Goal: Information Seeking & Learning: Learn about a topic

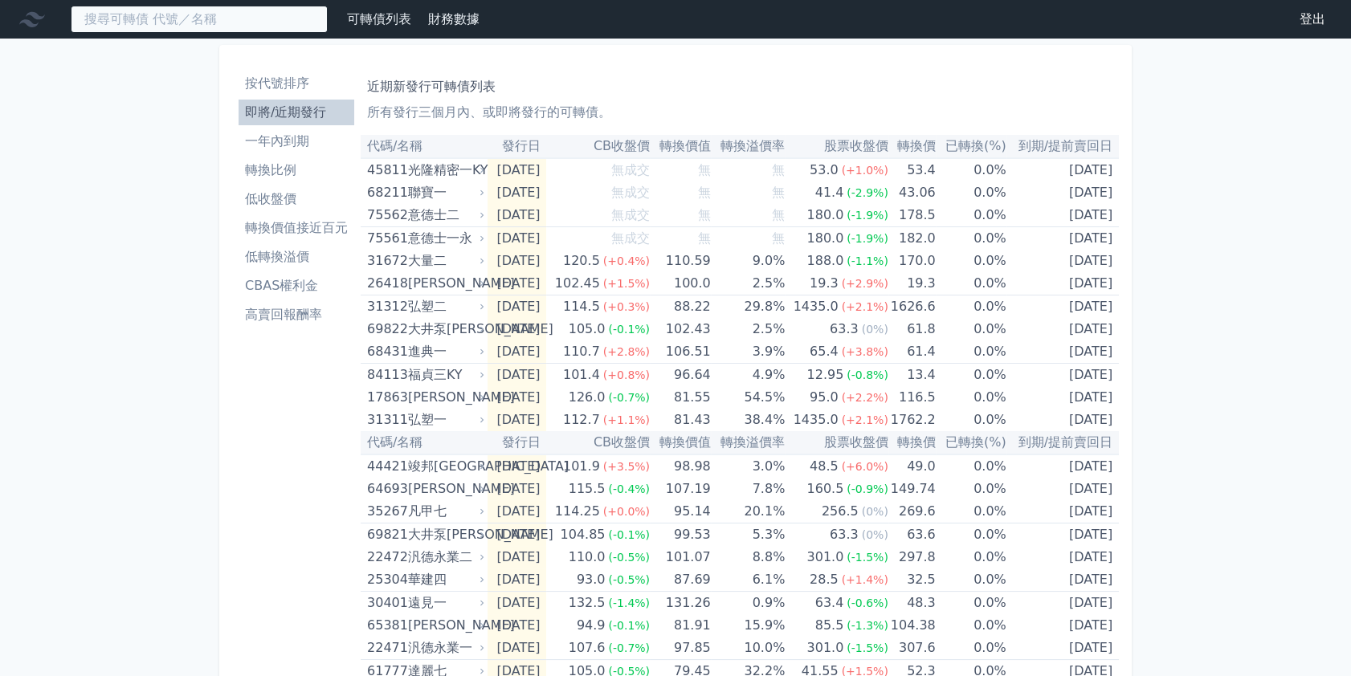
click at [161, 22] on input at bounding box center [199, 19] width 257 height 27
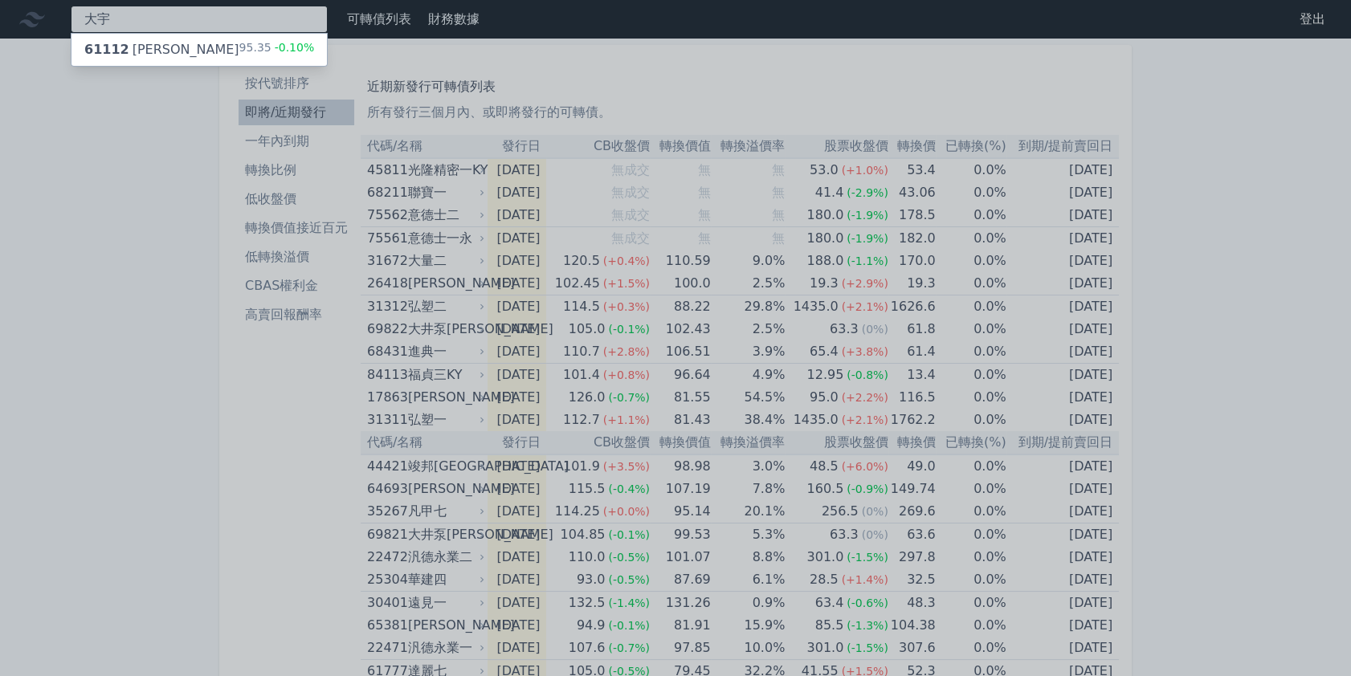
type input "大宇"
click at [175, 48] on div "61112 大宇資二" at bounding box center [161, 49] width 155 height 19
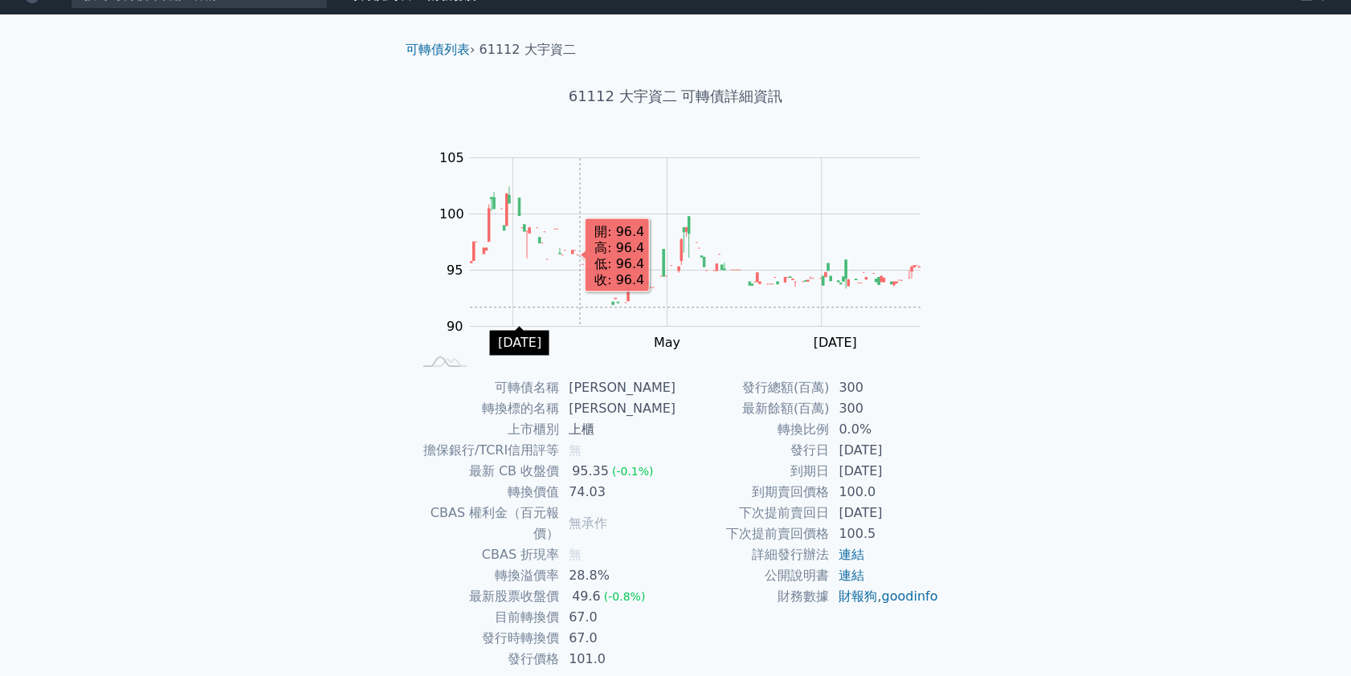
scroll to position [67, 0]
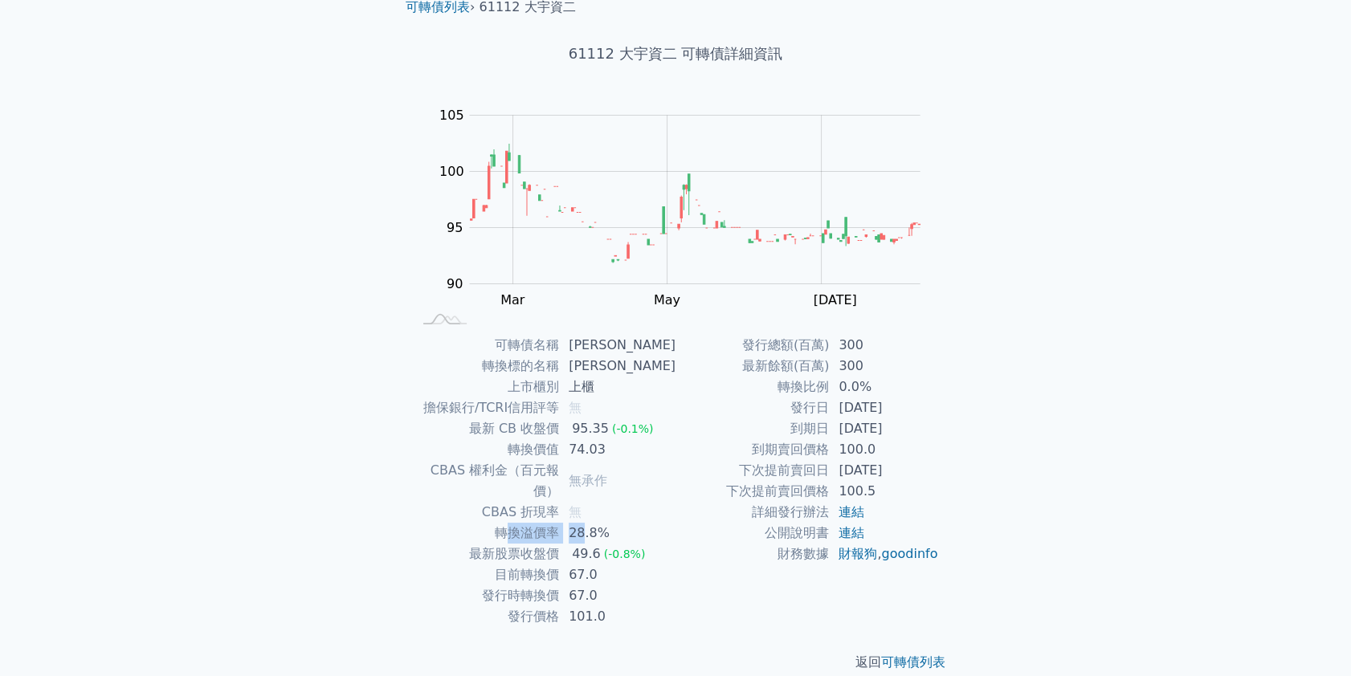
drag, startPoint x: 534, startPoint y: 509, endPoint x: 521, endPoint y: 519, distance: 16.1
click at [508, 523] on tr "轉換溢價率 28.8%" at bounding box center [543, 533] width 263 height 21
drag, startPoint x: 549, startPoint y: 525, endPoint x: 570, endPoint y: 539, distance: 24.9
click at [552, 544] on td "最新股票收盤價" at bounding box center [485, 554] width 147 height 21
drag, startPoint x: 320, startPoint y: 373, endPoint x: 246, endPoint y: 207, distance: 181.2
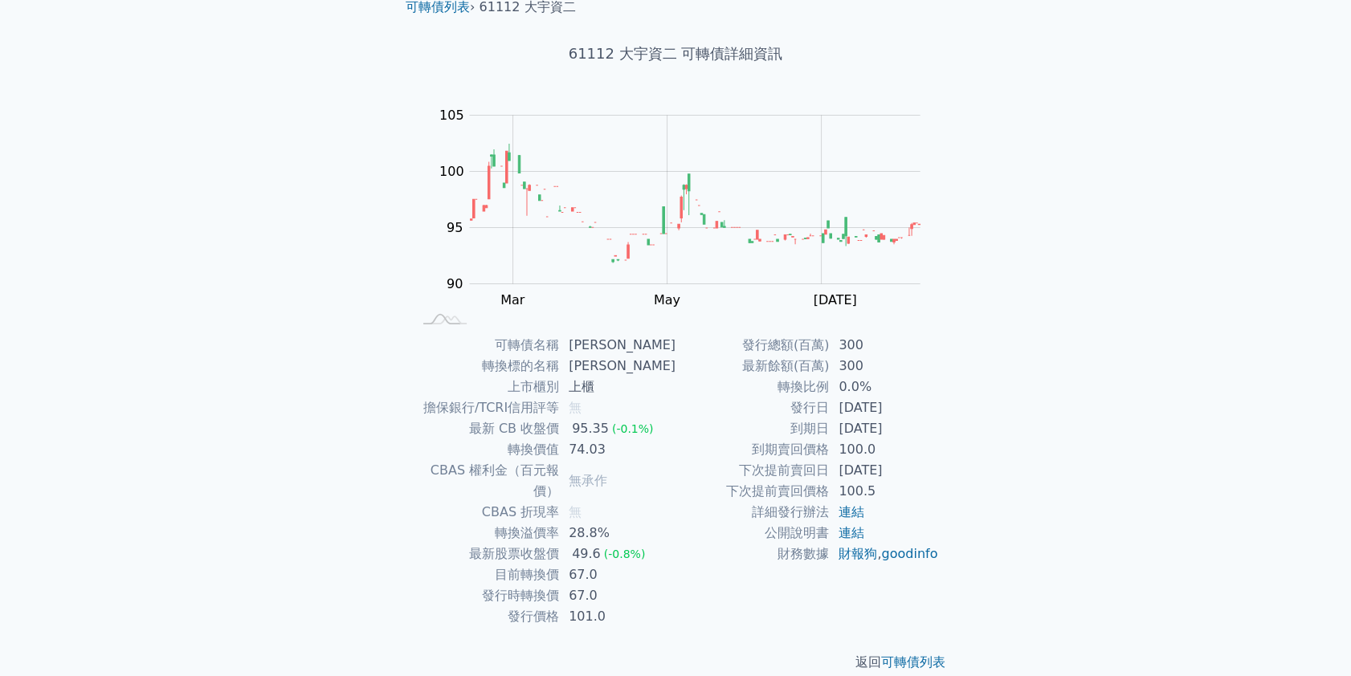
scroll to position [0, 0]
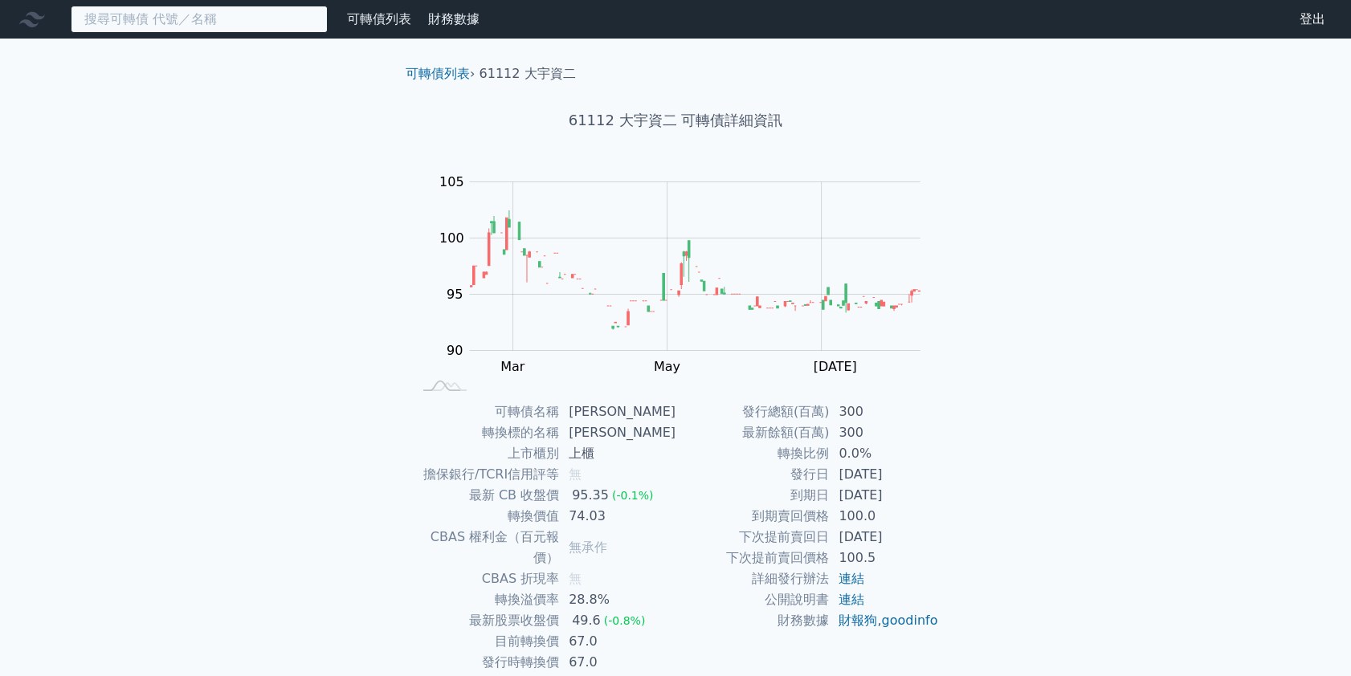
click at [128, 16] on input at bounding box center [199, 19] width 257 height 27
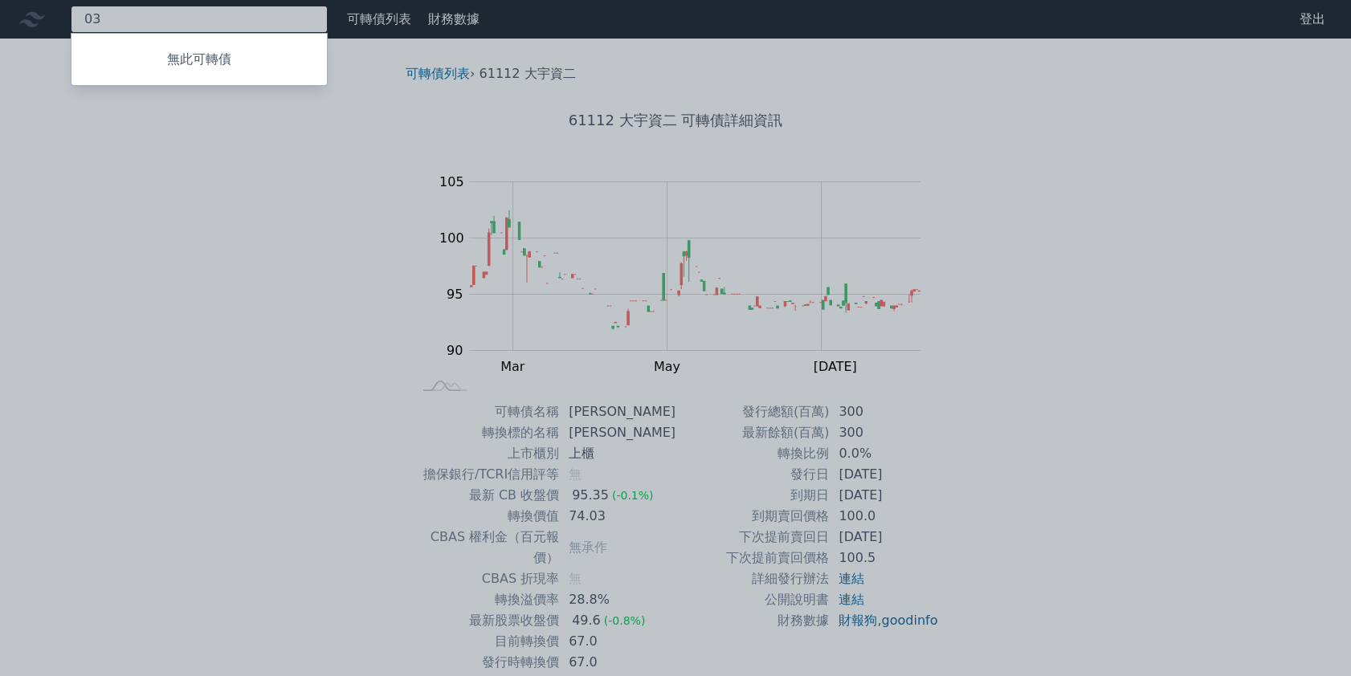
type input "0"
type input "3013"
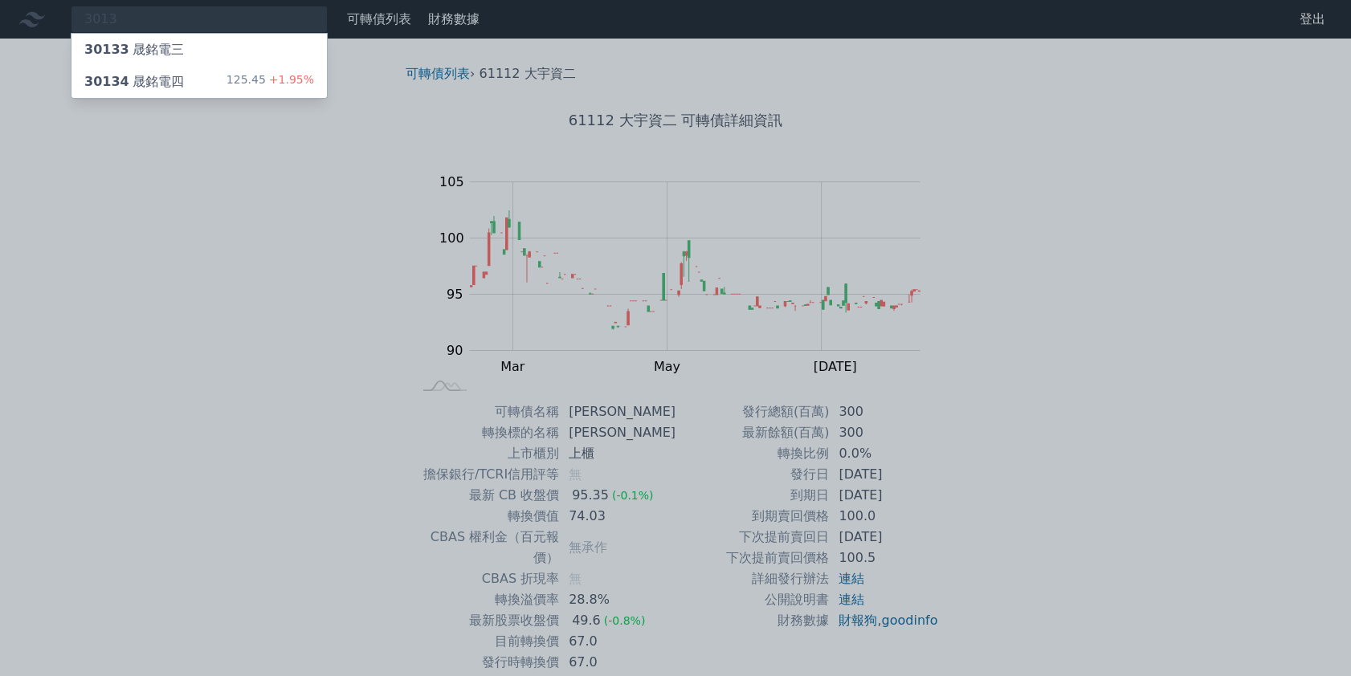
click at [238, 82] on div "125.45 +1.95%" at bounding box center [270, 81] width 88 height 19
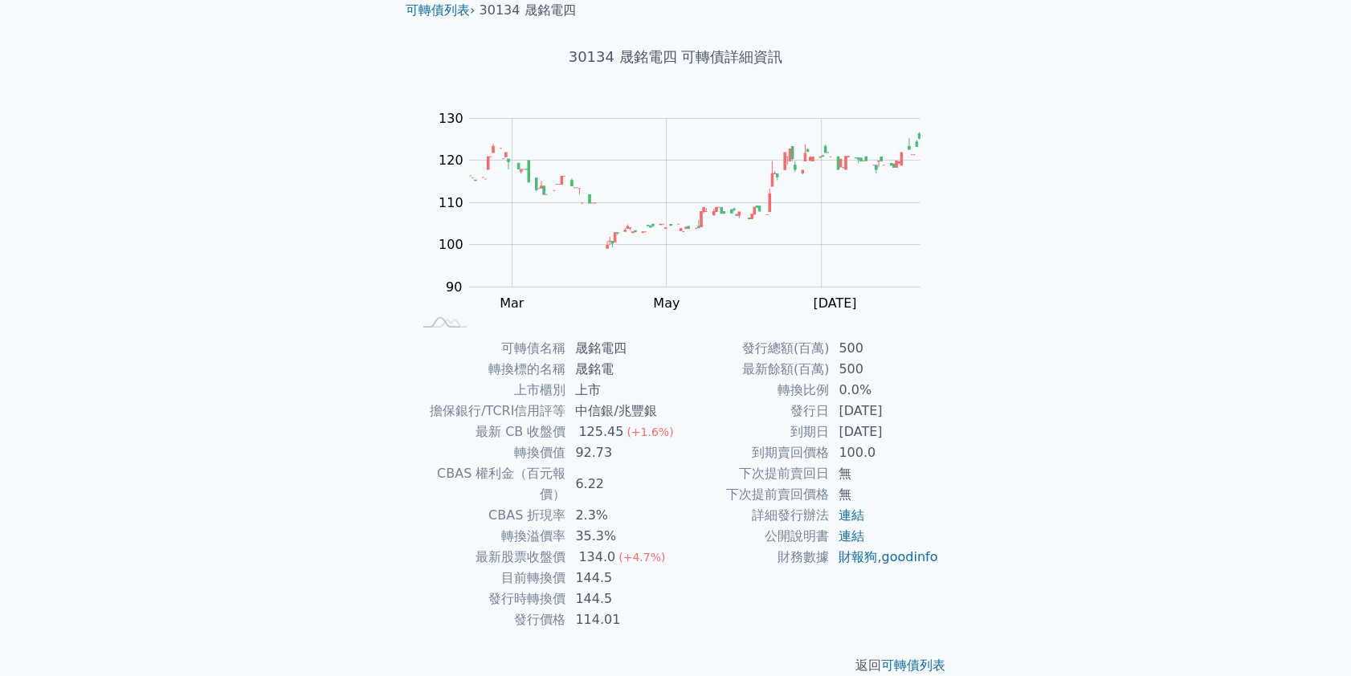
scroll to position [67, 0]
click at [536, 446] on tr "轉換價值 92.73" at bounding box center [543, 449] width 263 height 21
click at [532, 448] on td "轉換價值" at bounding box center [488, 449] width 153 height 21
drag, startPoint x: 504, startPoint y: 557, endPoint x: 576, endPoint y: 557, distance: 72.3
click at [573, 565] on tr "目前轉換價 144.5" at bounding box center [543, 575] width 263 height 21
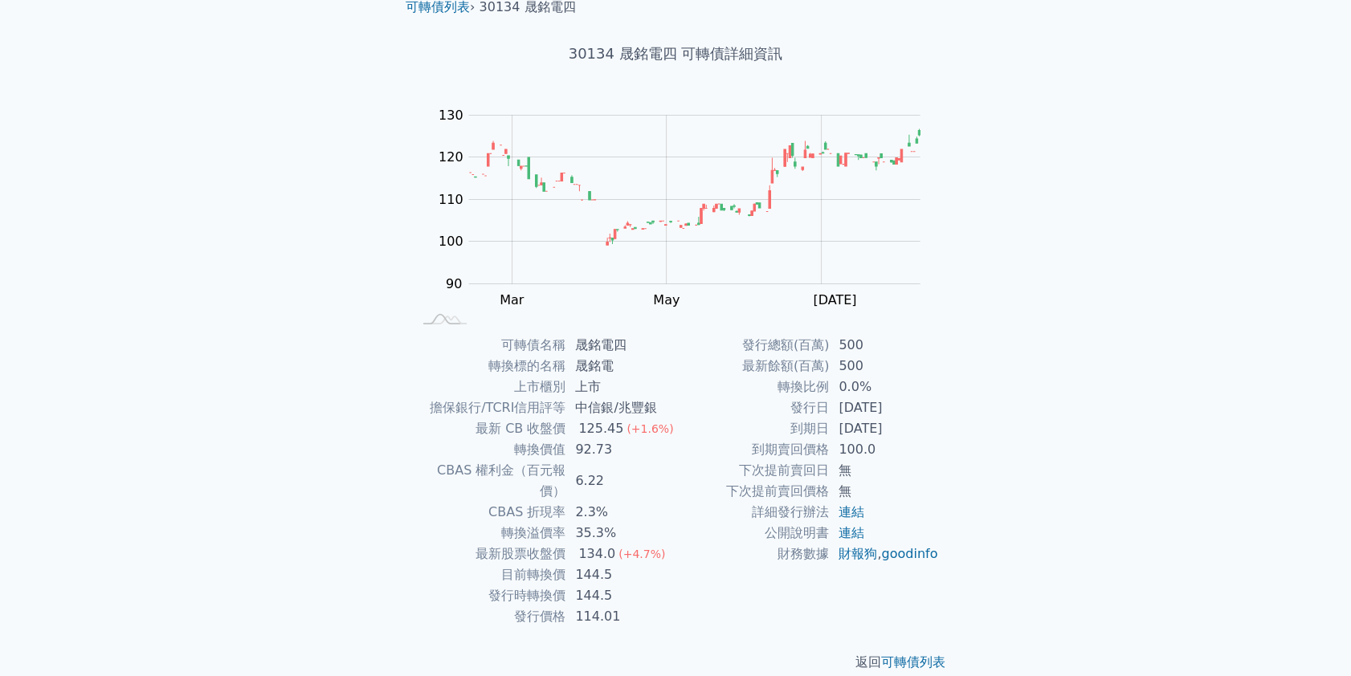
click at [579, 565] on td "144.5" at bounding box center [620, 575] width 110 height 21
drag, startPoint x: 581, startPoint y: 392, endPoint x: 654, endPoint y: 402, distance: 74.6
click at [651, 402] on tbody "可轉債名稱 晟銘電四 轉換標的名稱 晟銘電 上市櫃別 上市 擔保銀行/TCRI信用評等 中信銀/兆豐銀 最新 CB 收盤價 125.45 (+1.6%) 轉換…" at bounding box center [543, 481] width 263 height 292
click at [654, 402] on td "中信銀/兆豐銀" at bounding box center [620, 408] width 110 height 21
drag, startPoint x: 535, startPoint y: 556, endPoint x: 593, endPoint y: 555, distance: 57.8
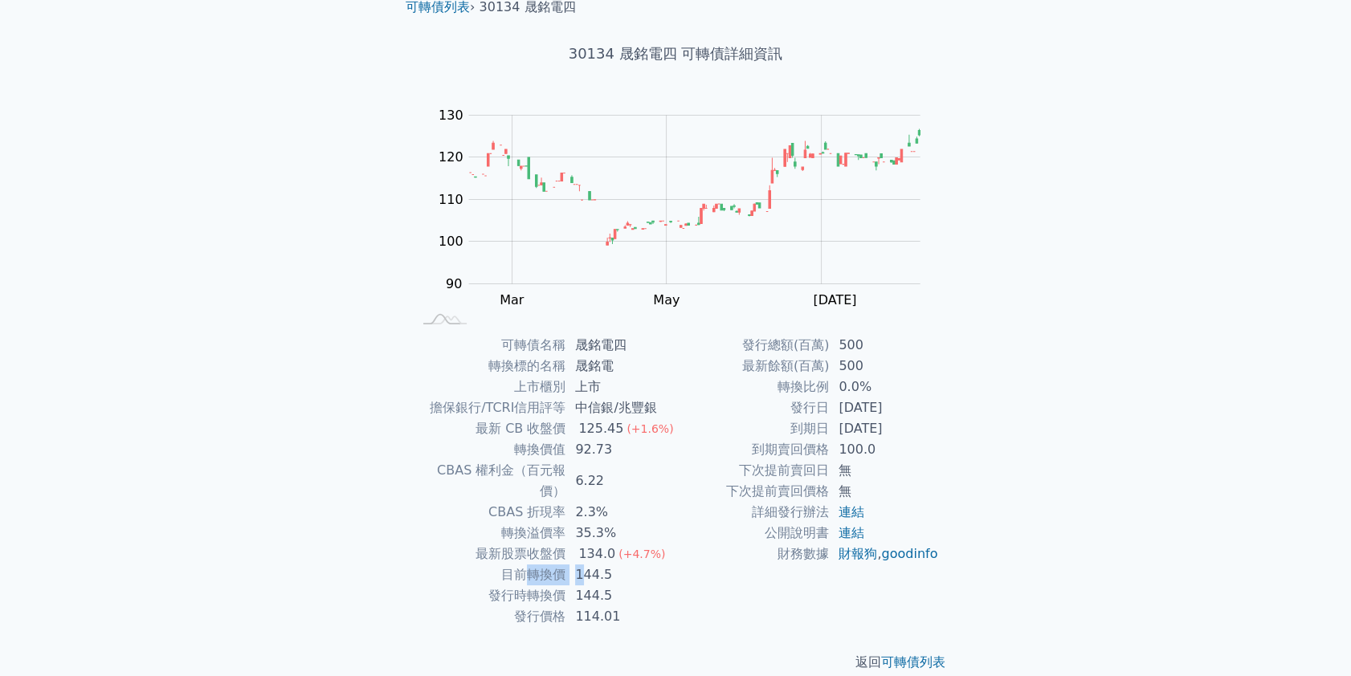
click at [589, 565] on tr "目前轉換價 144.5" at bounding box center [543, 575] width 263 height 21
click at [594, 565] on td "144.5" at bounding box center [620, 575] width 110 height 21
click at [543, 565] on tr "目前轉換價 144.5" at bounding box center [543, 575] width 263 height 21
click at [543, 565] on td "目前轉換價" at bounding box center [488, 575] width 153 height 21
drag, startPoint x: 562, startPoint y: 573, endPoint x: 607, endPoint y: 574, distance: 45.0
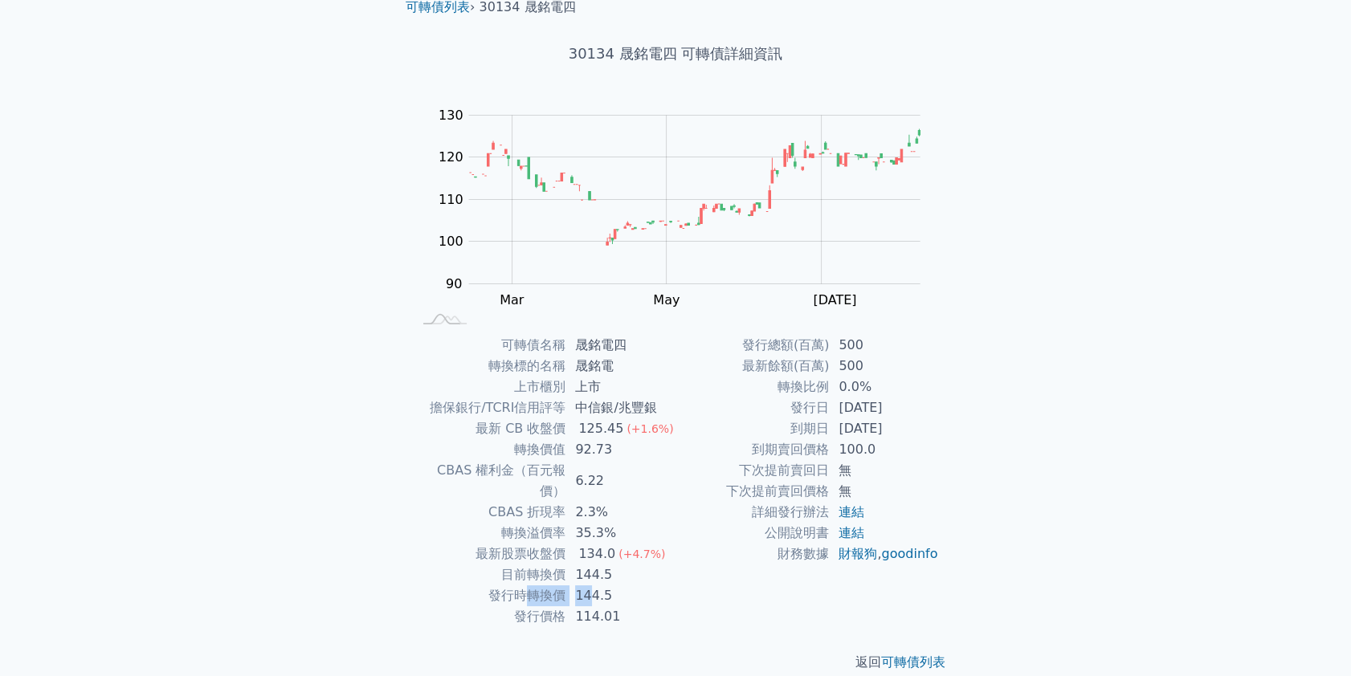
click at [602, 585] on tr "發行時轉換價 144.5" at bounding box center [543, 595] width 263 height 21
click at [607, 585] on td "144.5" at bounding box center [620, 595] width 110 height 21
click at [594, 565] on td "144.5" at bounding box center [620, 575] width 110 height 21
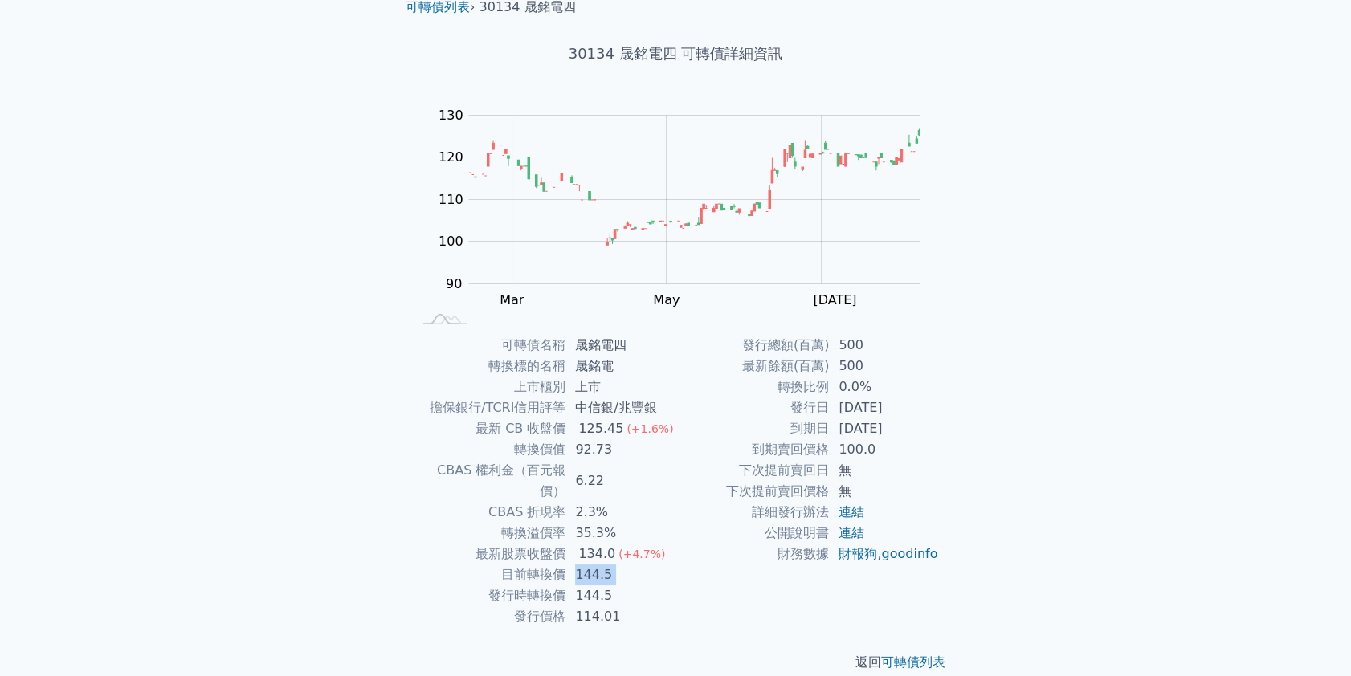
click at [594, 565] on td "144.5" at bounding box center [620, 575] width 110 height 21
click at [600, 565] on td "144.5" at bounding box center [620, 575] width 110 height 21
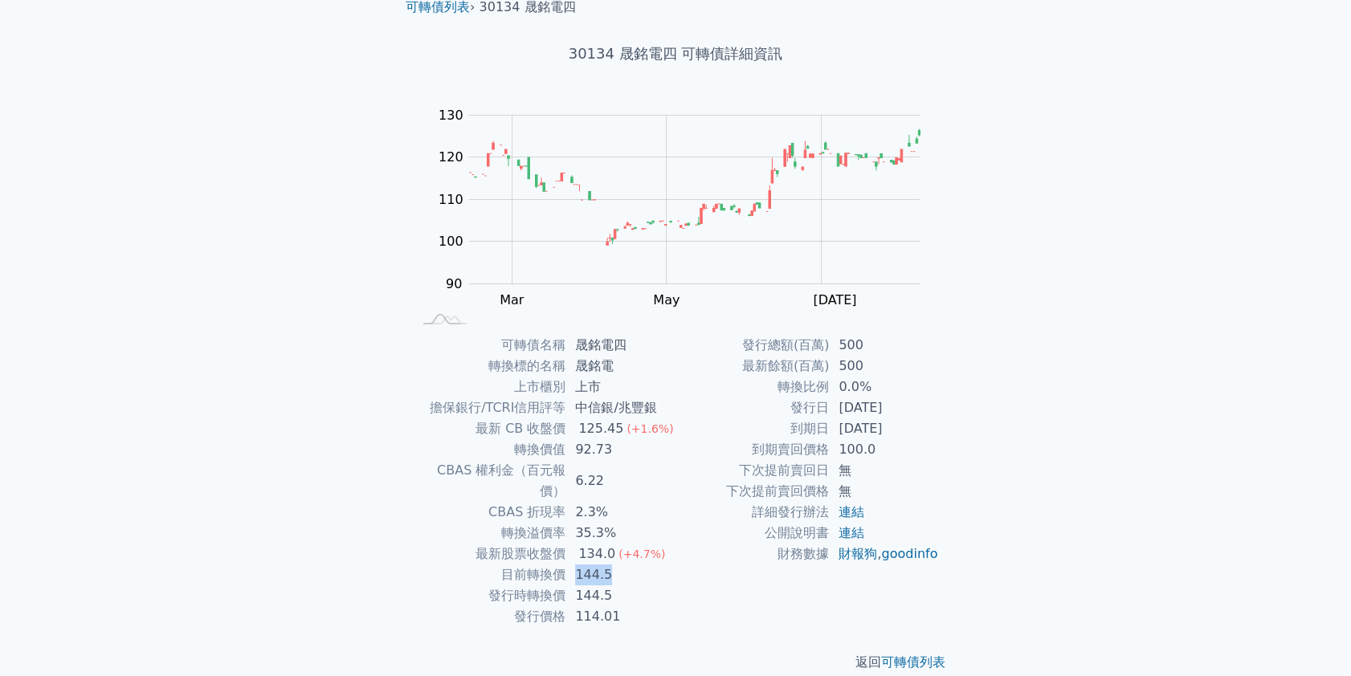
click at [600, 565] on td "144.5" at bounding box center [620, 575] width 110 height 21
click at [623, 565] on td "144.5" at bounding box center [620, 575] width 110 height 21
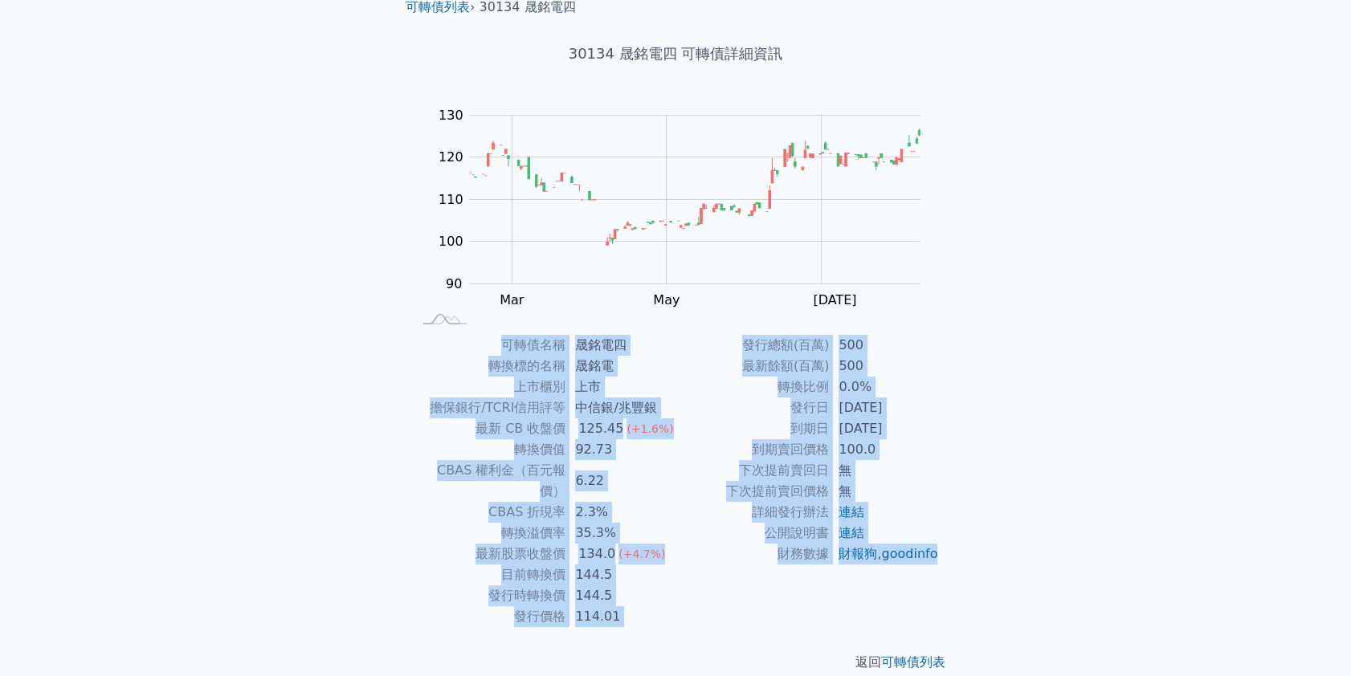
drag, startPoint x: 447, startPoint y: 332, endPoint x: 909, endPoint y: 579, distance: 523.8
click at [906, 578] on div "可轉債列表 › 30134 晟銘電四 30134 晟銘電四 可轉債詳細資訊 Zoom Out 100 85 90 95 100 105 110 140 120…" at bounding box center [675, 335] width 565 height 726
click at [914, 565] on td "財報狗 , goodinfo" at bounding box center [884, 554] width 110 height 21
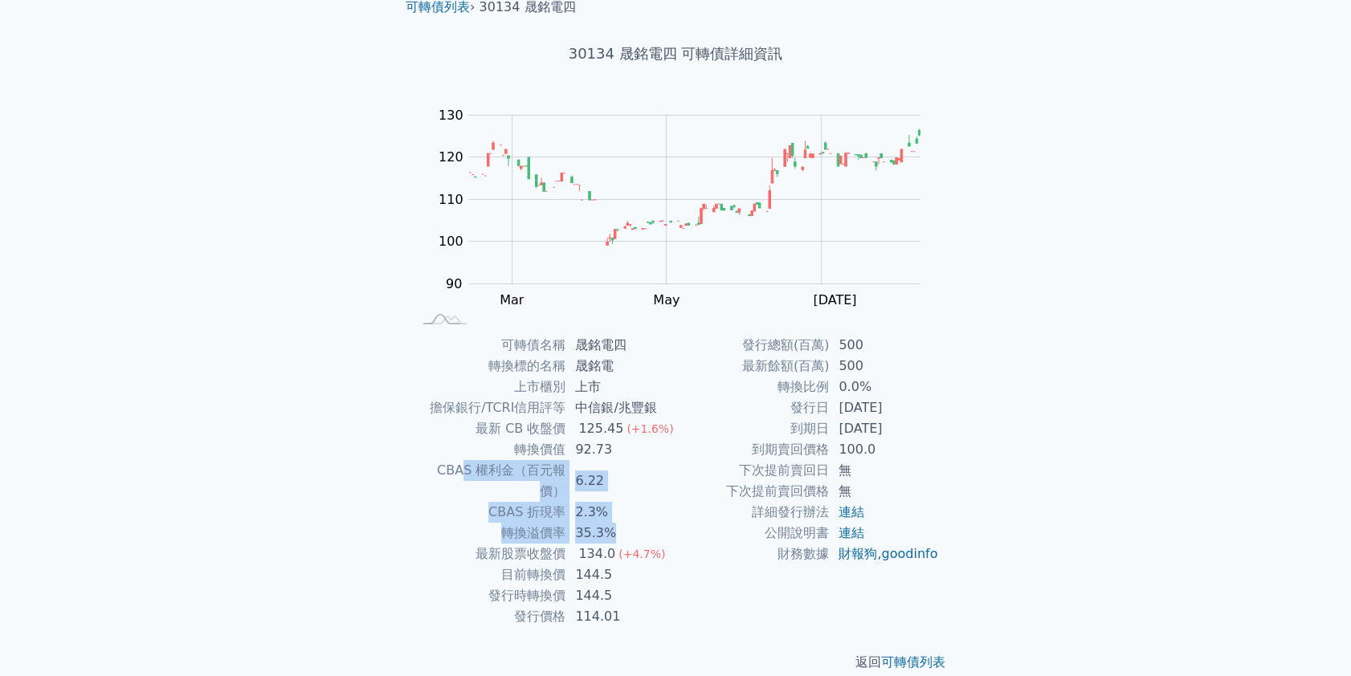
drag, startPoint x: 491, startPoint y: 480, endPoint x: 424, endPoint y: 467, distance: 68.8
click at [427, 468] on tbody "可轉債名稱 晟銘電四 轉換標的名稱 晟銘電 上市櫃別 上市 擔保銀行/TCRI信用評等 中信銀/兆豐銀 最新 CB 收盤價 125.45 (+1.6%) 轉換…" at bounding box center [543, 481] width 263 height 292
click at [580, 436] on div "125.45" at bounding box center [600, 428] width 51 height 21
drag, startPoint x: 566, startPoint y: 495, endPoint x: 634, endPoint y: 505, distance: 68.3
click at [630, 504] on tbody "可轉債名稱 晟銘電四 轉換標的名稱 晟銘電 上市櫃別 上市 擔保銀行/TCRI信用評等 中信銀/兆豐銀 最新 CB 收盤價 125.45 (+1.6%) 轉換…" at bounding box center [543, 481] width 263 height 292
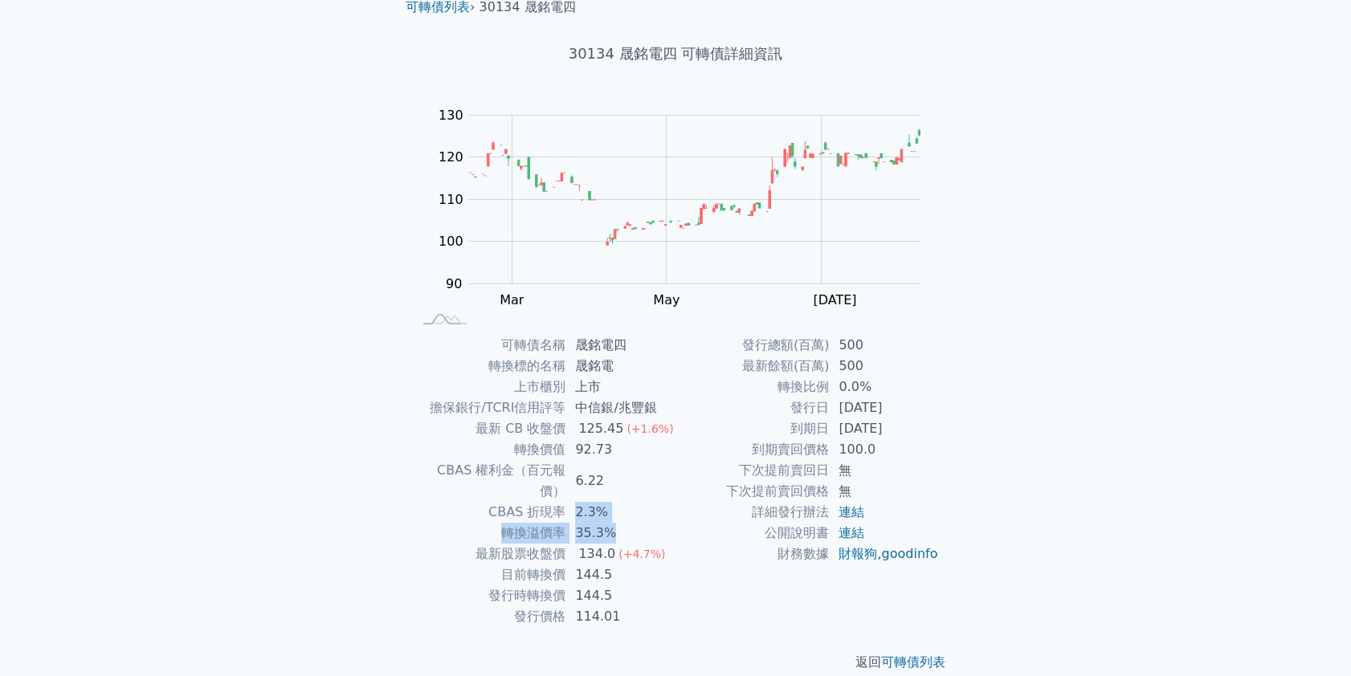
click at [639, 523] on td "35.3%" at bounding box center [620, 533] width 110 height 21
drag, startPoint x: 602, startPoint y: 514, endPoint x: 555, endPoint y: 514, distance: 47.4
click at [555, 523] on tr "轉換溢價率 35.3%" at bounding box center [543, 533] width 263 height 21
click at [661, 565] on td "144.5" at bounding box center [620, 575] width 110 height 21
click at [857, 533] on link "連結" at bounding box center [851, 532] width 26 height 15
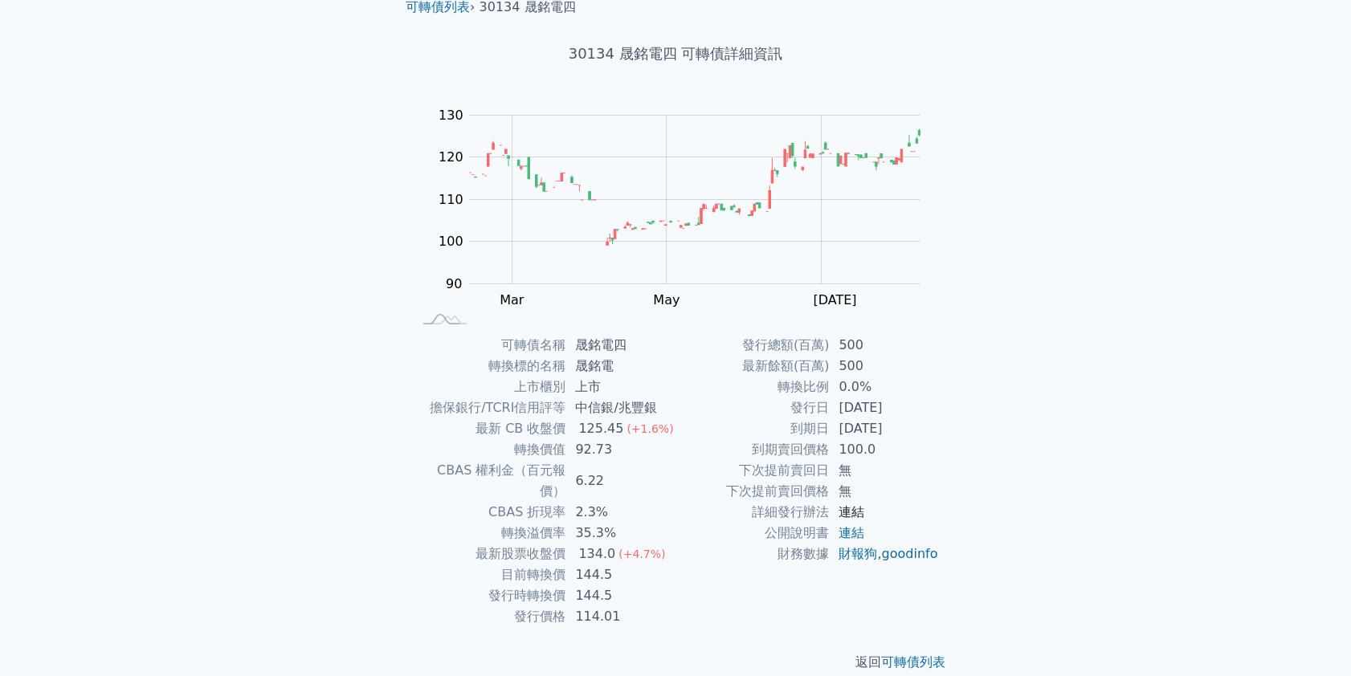
click at [856, 514] on link "連結" at bounding box center [851, 511] width 26 height 15
drag, startPoint x: 924, startPoint y: 425, endPoint x: 922, endPoint y: 437, distance: 12.2
click at [922, 437] on tbody "發行總額(百萬) 500 最新餘額(百萬) 500 轉換比例 0.0% 發行日 [DATE] 到期日 [DATE] 到期賣回價格 100.0 下次提前賣回日 …" at bounding box center [806, 450] width 263 height 230
click at [922, 437] on td "[DATE]" at bounding box center [884, 428] width 110 height 21
drag, startPoint x: 932, startPoint y: 438, endPoint x: 796, endPoint y: 391, distance: 144.2
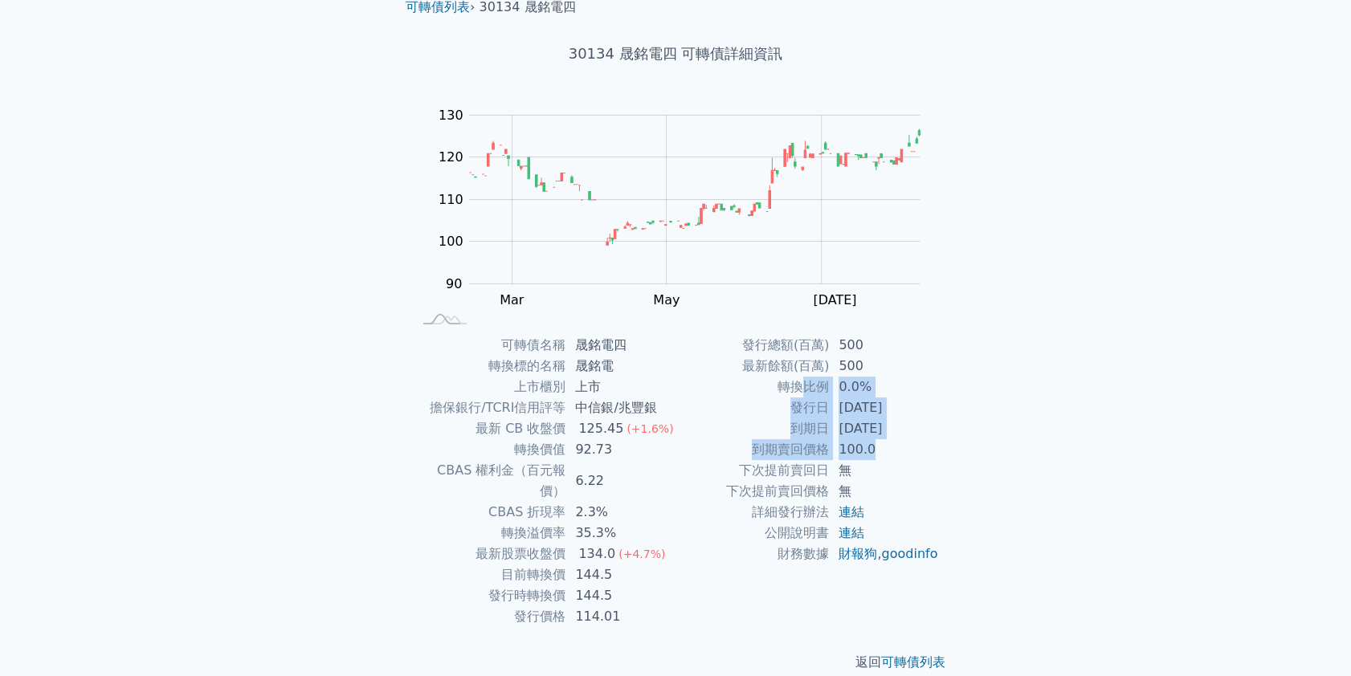
click at [794, 391] on tbody "發行總額(百萬) 500 最新餘額(百萬) 500 轉換比例 0.0% 發行日 [DATE] 到期日 [DATE] 到期賣回價格 100.0 下次提前賣回日 …" at bounding box center [806, 450] width 263 height 230
click at [937, 423] on td "[DATE]" at bounding box center [884, 428] width 110 height 21
drag, startPoint x: 567, startPoint y: 552, endPoint x: 612, endPoint y: 557, distance: 45.2
click at [608, 565] on tr "目前轉換價 144.5" at bounding box center [543, 575] width 263 height 21
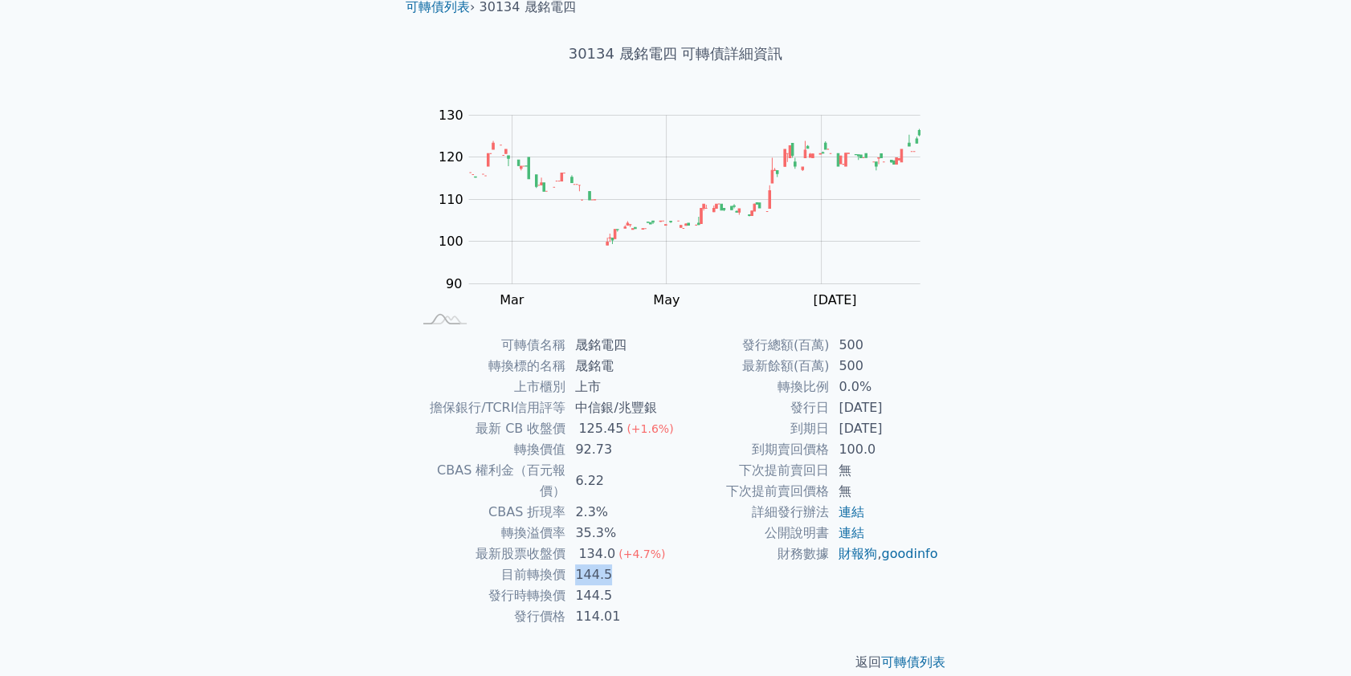
click at [612, 565] on td "144.5" at bounding box center [620, 575] width 110 height 21
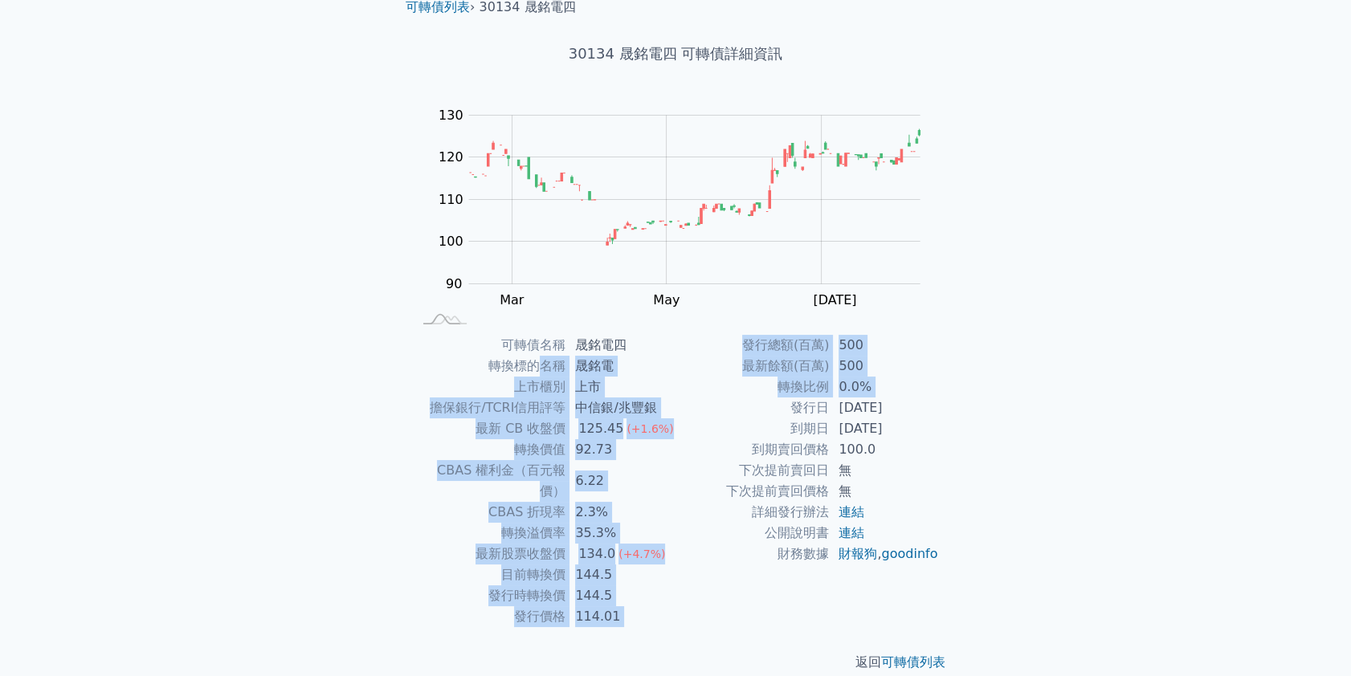
click at [854, 435] on div "可轉債名稱 晟銘電四 轉換標的名稱 晟銘電 上市櫃別 上市 擔保銀行/TCRI信用評等 中信銀/兆豐銀 最新 CB 收盤價 125.45 (+1.6%) 轉換…" at bounding box center [675, 481] width 565 height 292
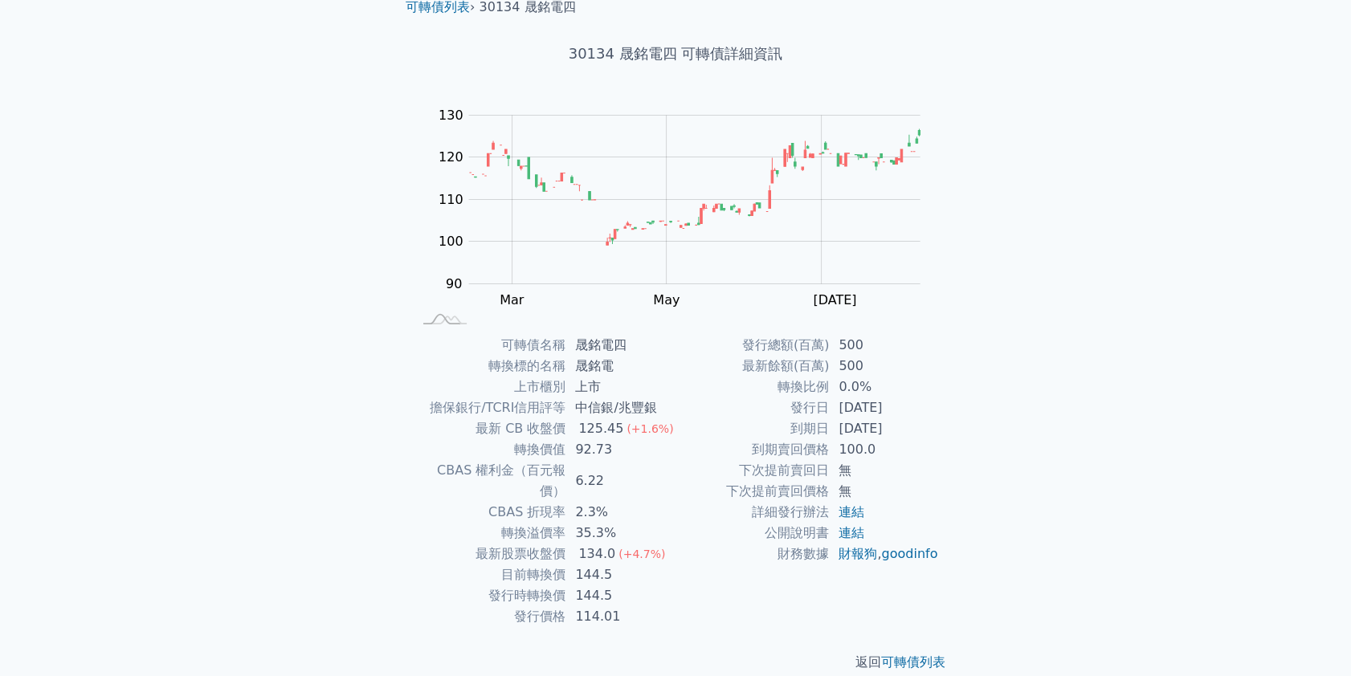
click at [1075, 469] on div "可轉債列表 財務數據 可轉債列表 財務數據 登出 登出 可轉債列表 › 30134 晟銘電四 30134 晟銘電四 可轉債詳細資訊 Zoom Out 100 …" at bounding box center [675, 315] width 1351 height 764
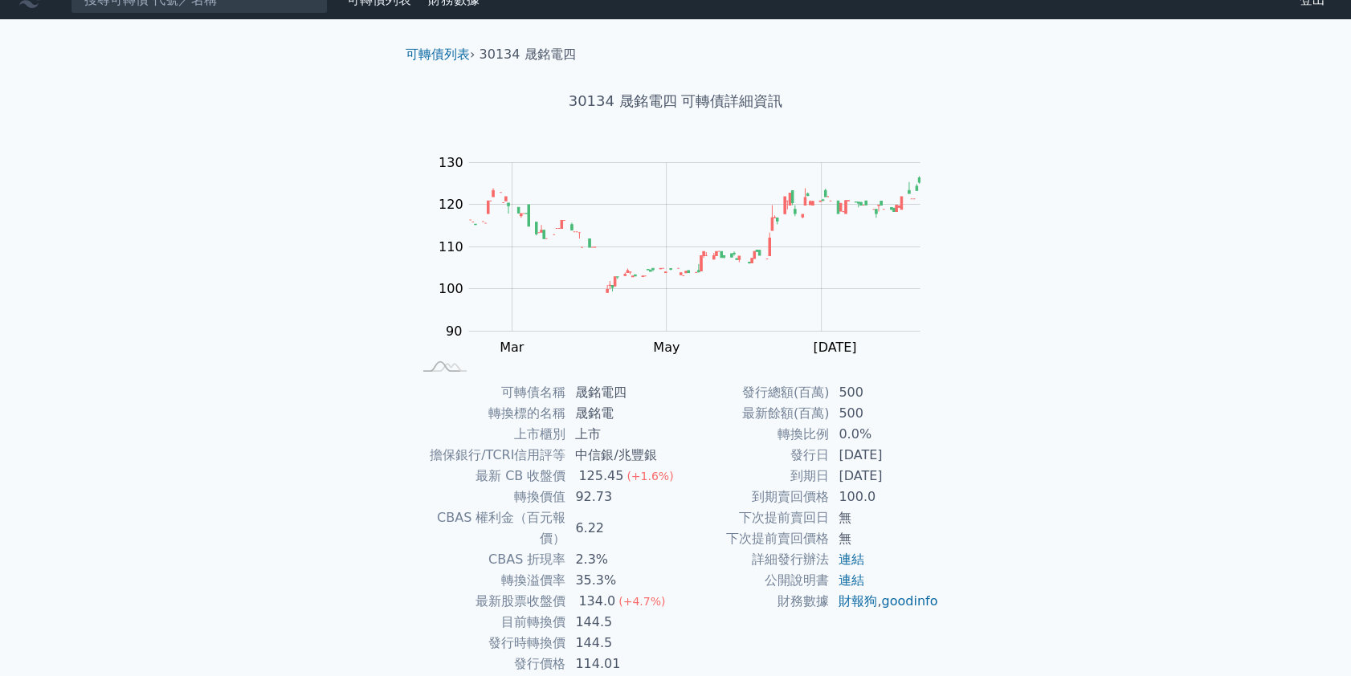
scroll to position [0, 0]
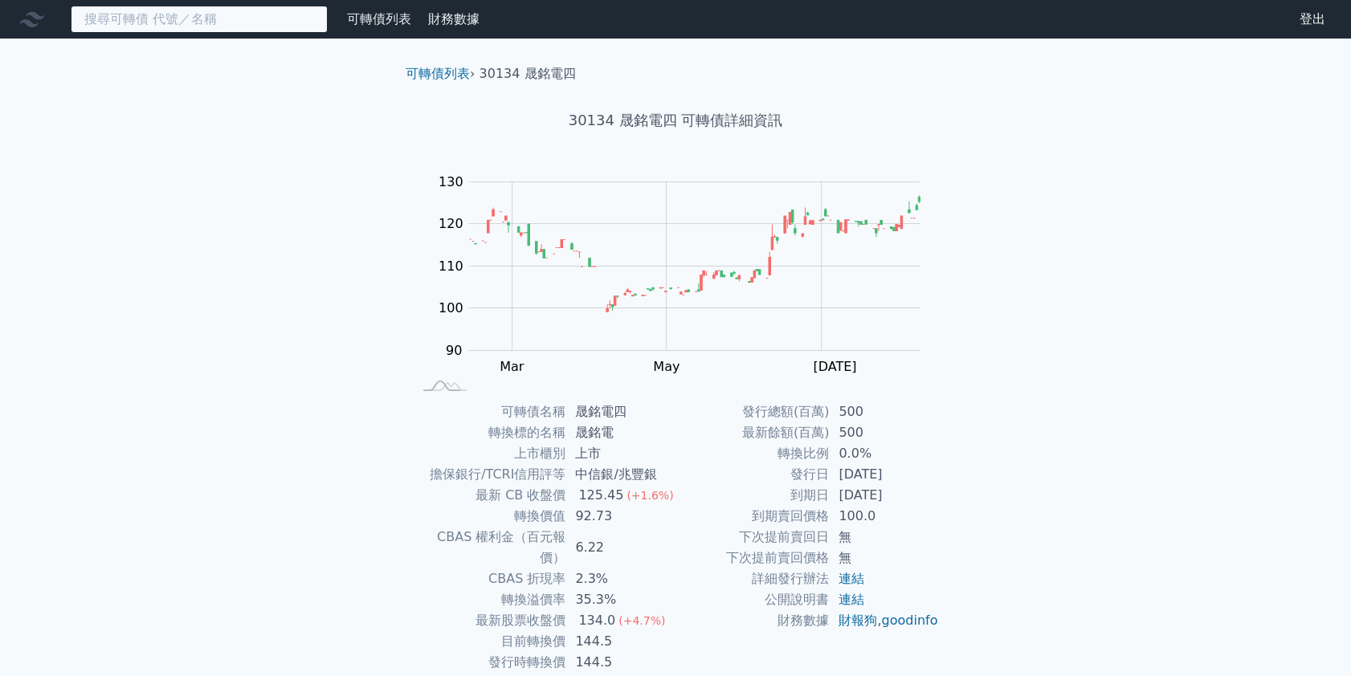
click at [221, 26] on input at bounding box center [199, 19] width 257 height 27
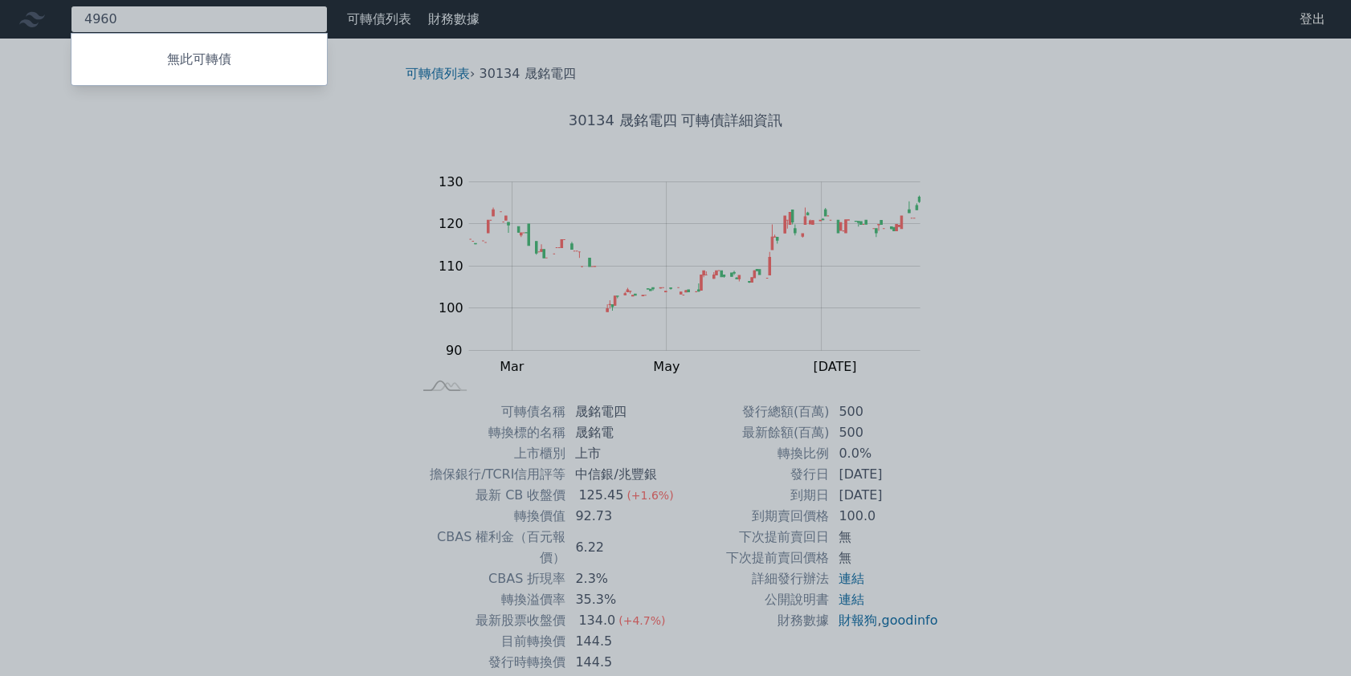
type input "4960"
